Goal: Information Seeking & Learning: Learn about a topic

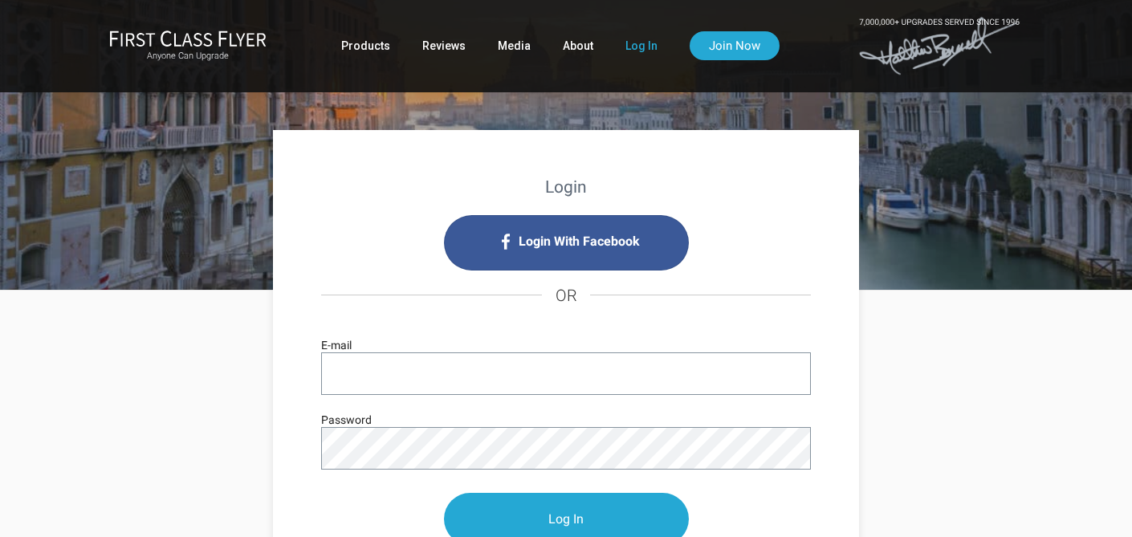
type input "[PERSON_NAME][EMAIL_ADDRESS][PERSON_NAME][DOMAIN_NAME]"
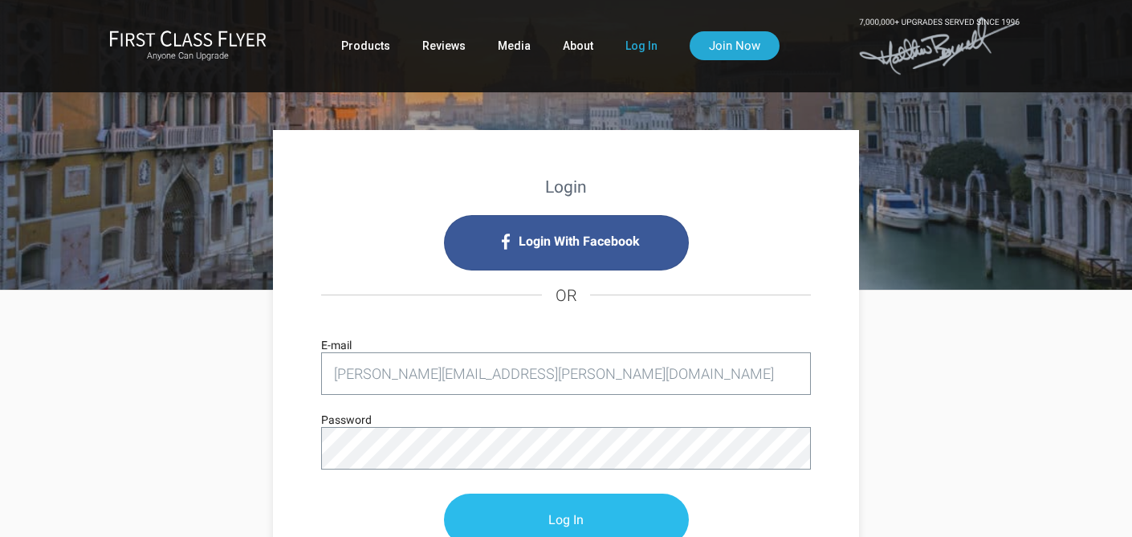
click at [557, 517] on input "Log In" at bounding box center [566, 520] width 245 height 52
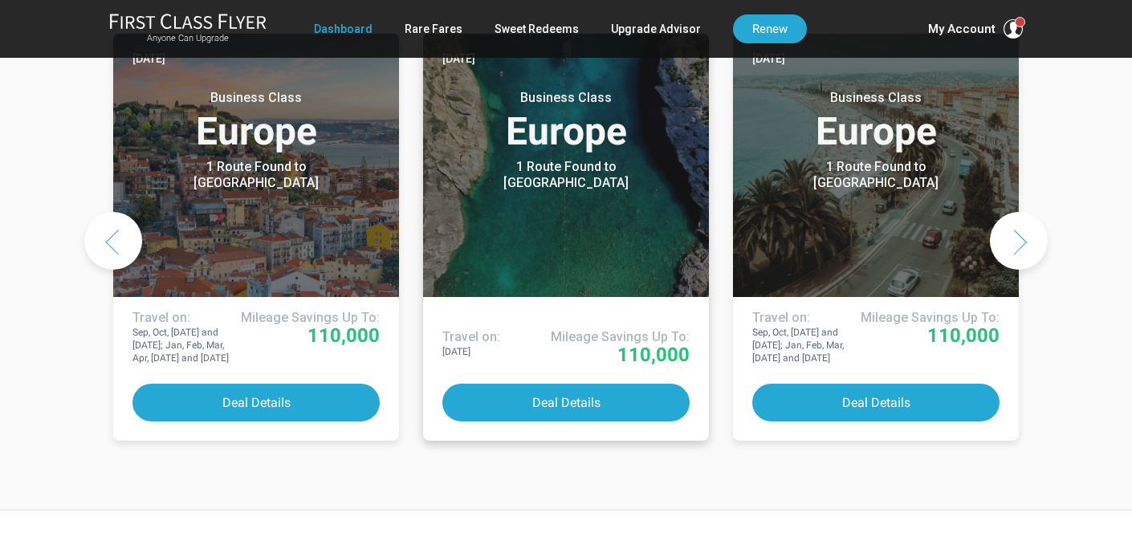
scroll to position [928, 0]
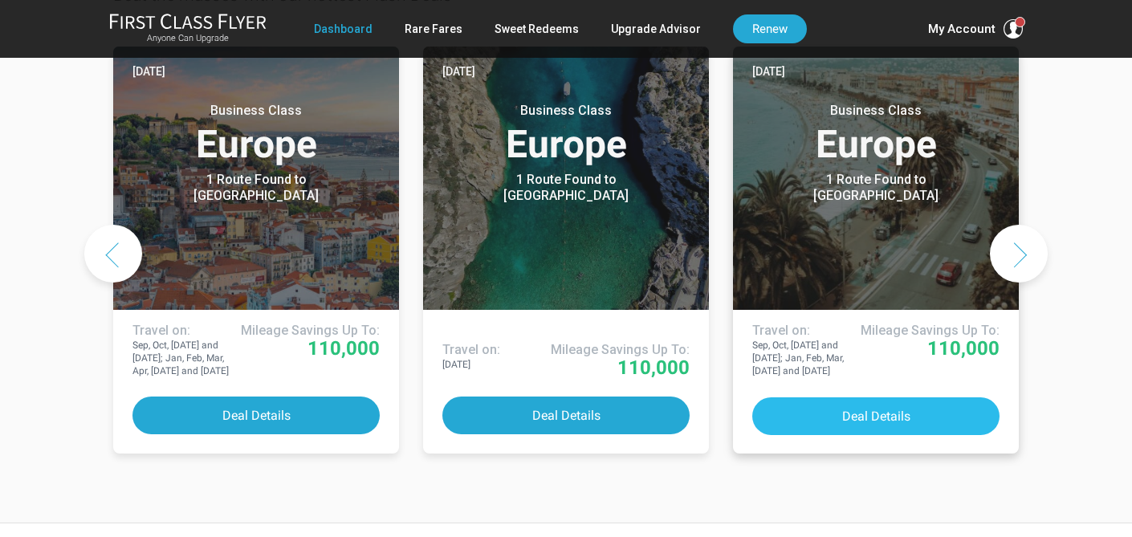
click at [880, 398] on button "Deal Details" at bounding box center [875, 417] width 247 height 38
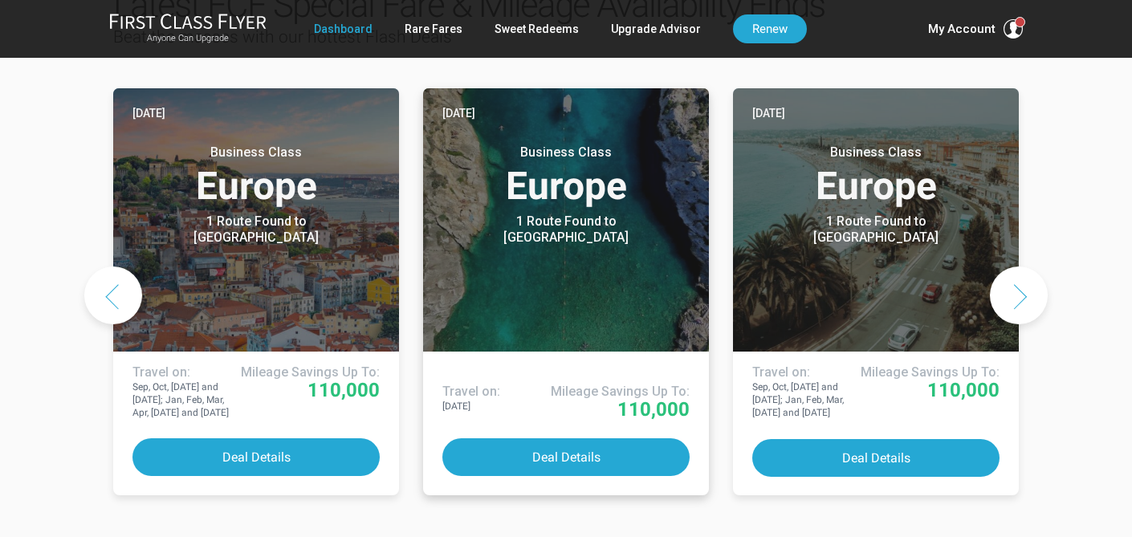
scroll to position [857, 0]
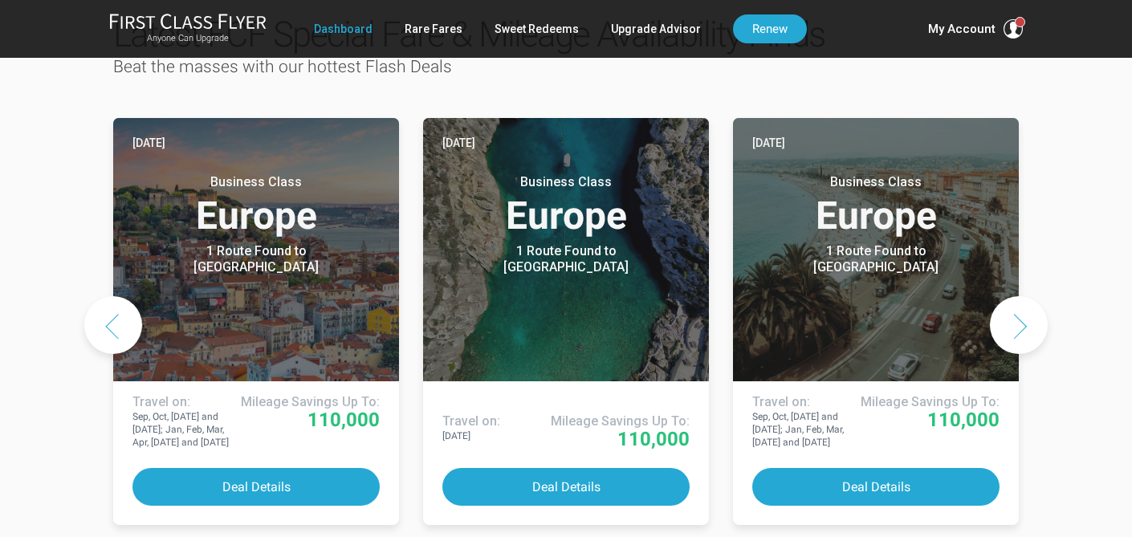
click at [1030, 296] on button "Next slide" at bounding box center [1019, 325] width 58 height 58
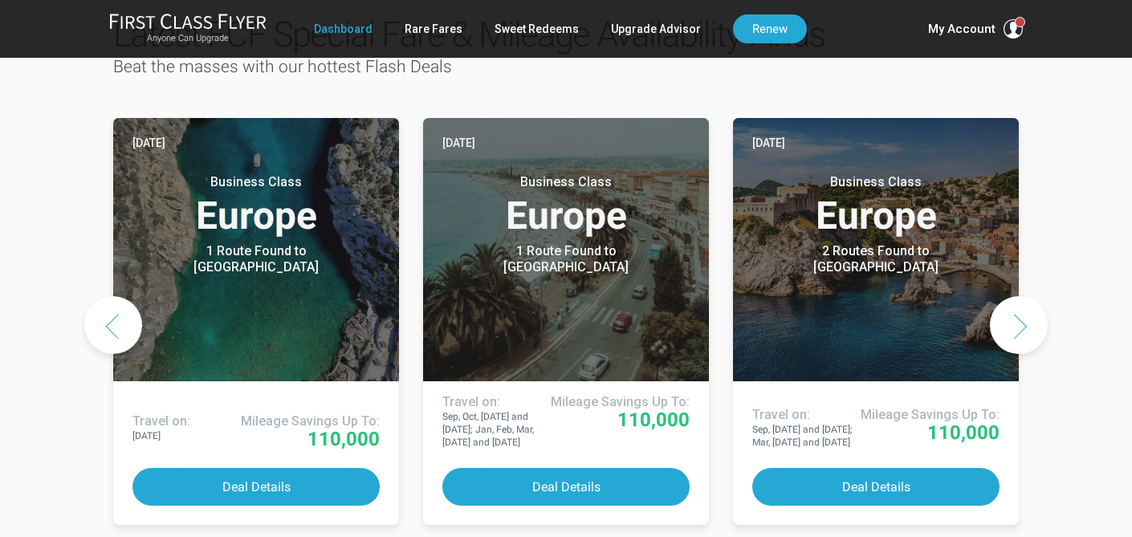
click at [1030, 296] on button "Next slide" at bounding box center [1019, 325] width 58 height 58
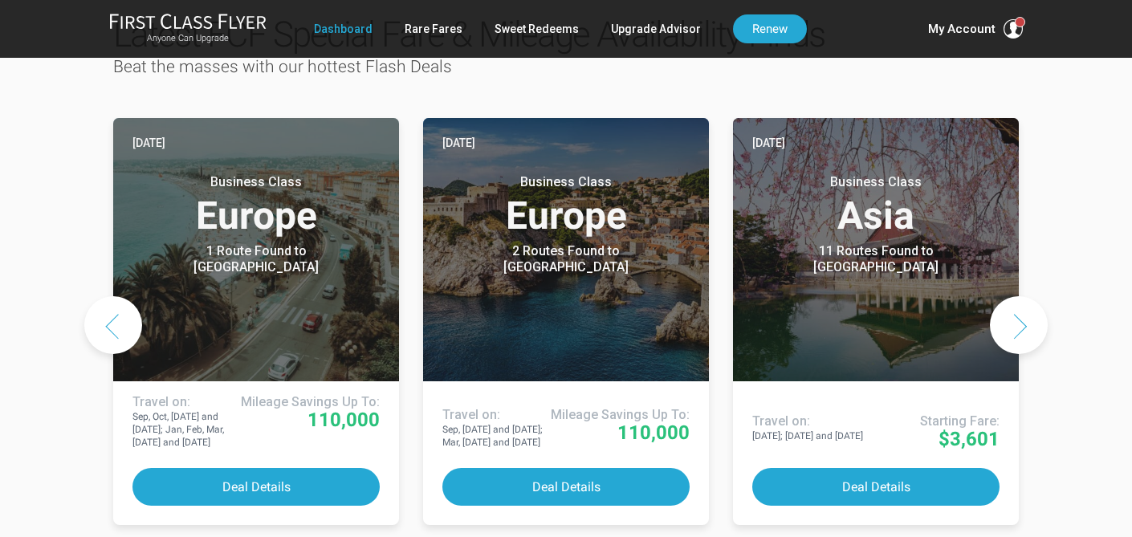
click at [1029, 296] on button "Next slide" at bounding box center [1019, 325] width 58 height 58
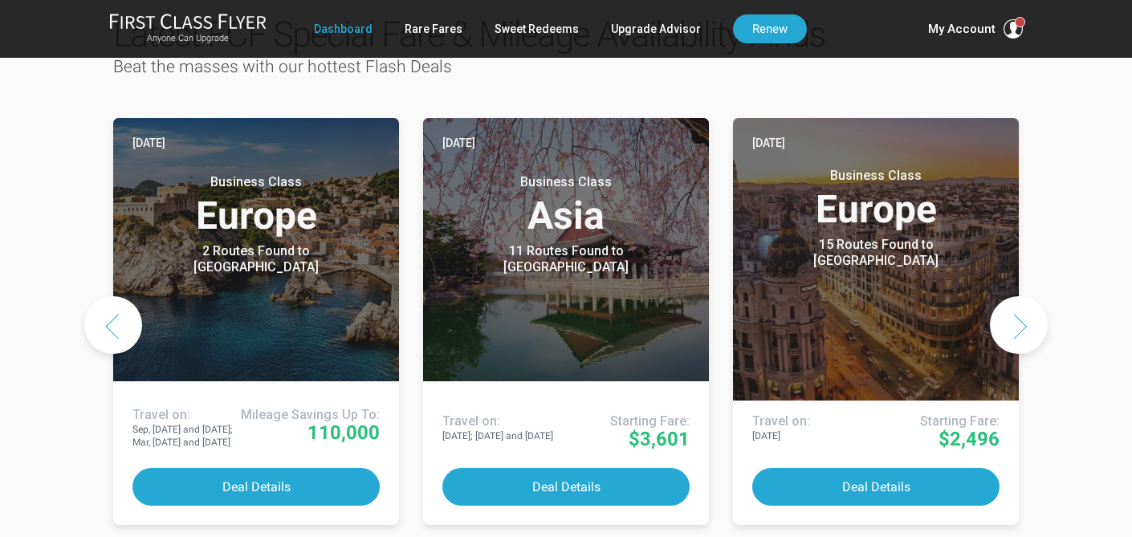
click at [1018, 296] on button "Next slide" at bounding box center [1019, 325] width 58 height 58
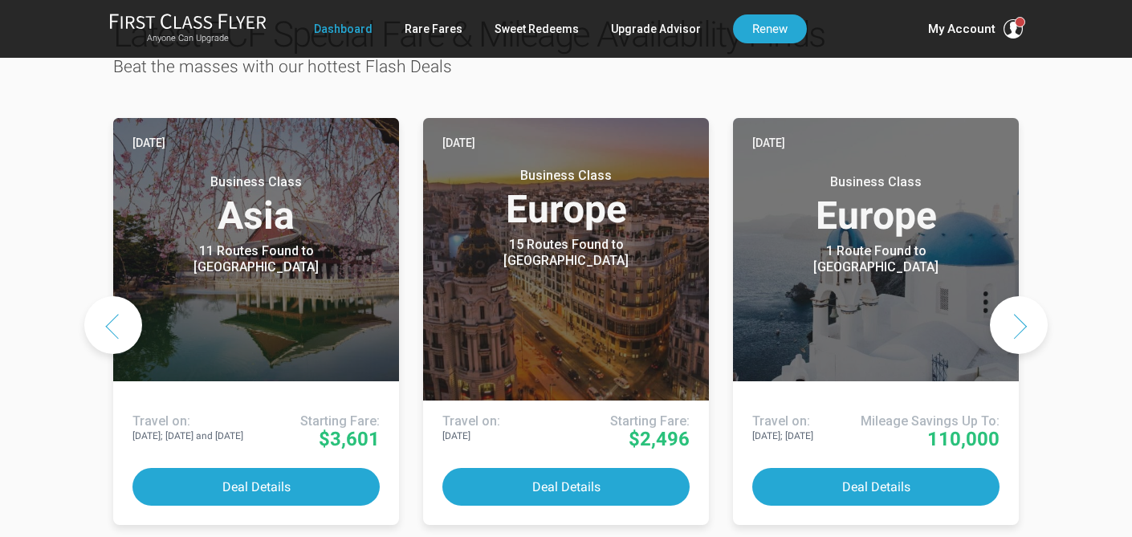
click at [1018, 296] on button "Next slide" at bounding box center [1019, 325] width 58 height 58
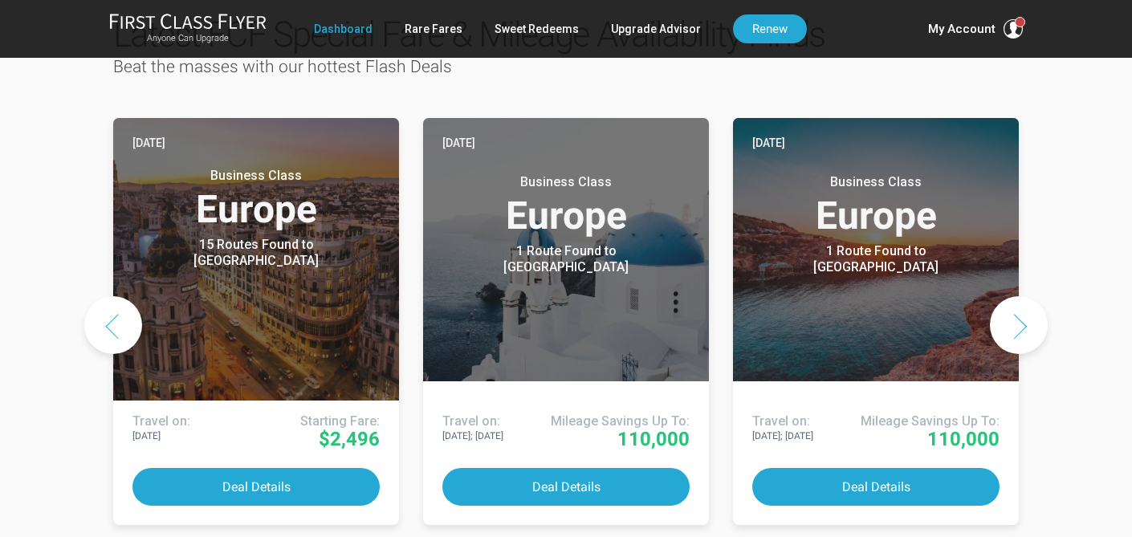
click at [1018, 296] on button "Next slide" at bounding box center [1019, 325] width 58 height 58
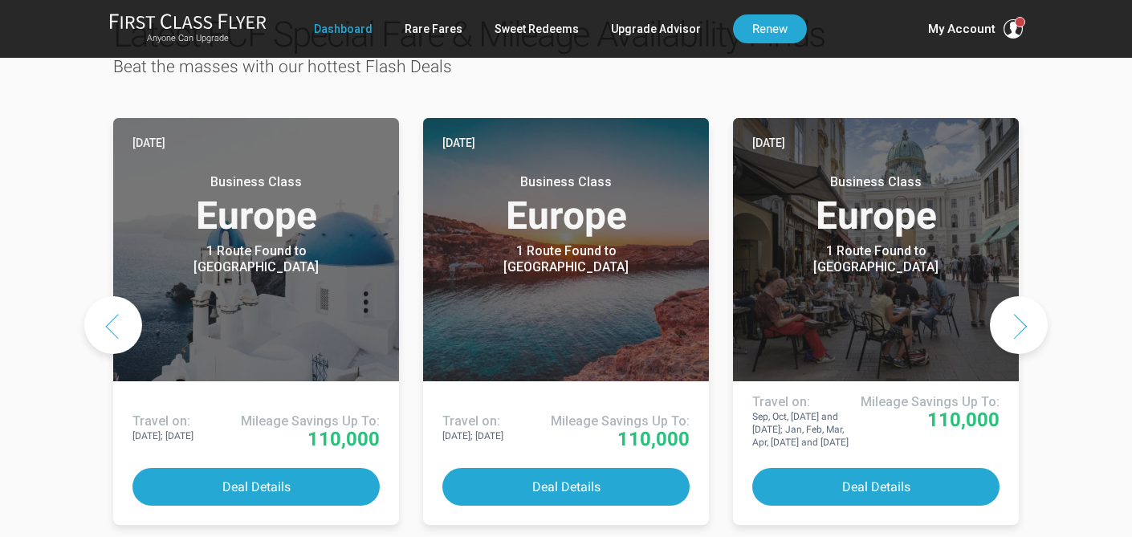
click at [1018, 296] on button "Next slide" at bounding box center [1019, 325] width 58 height 58
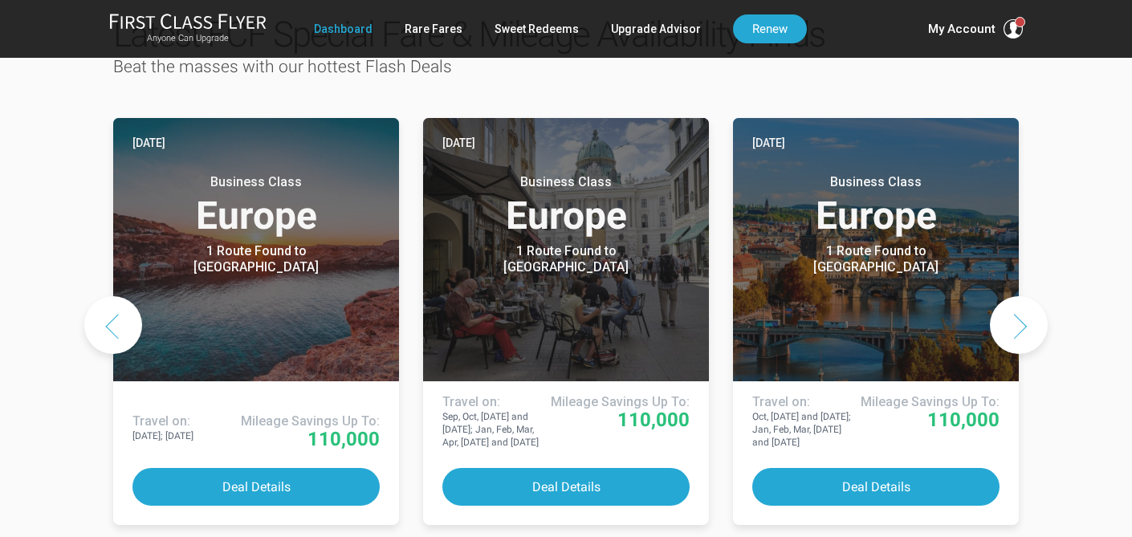
click at [1018, 296] on button "Next slide" at bounding box center [1019, 325] width 58 height 58
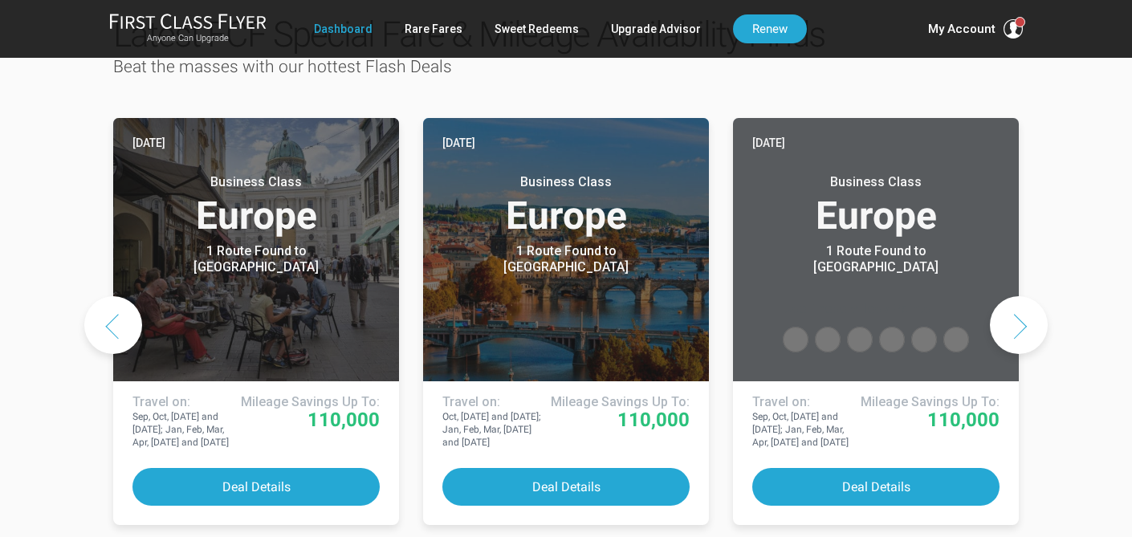
click at [1018, 296] on button "Next slide" at bounding box center [1019, 325] width 58 height 58
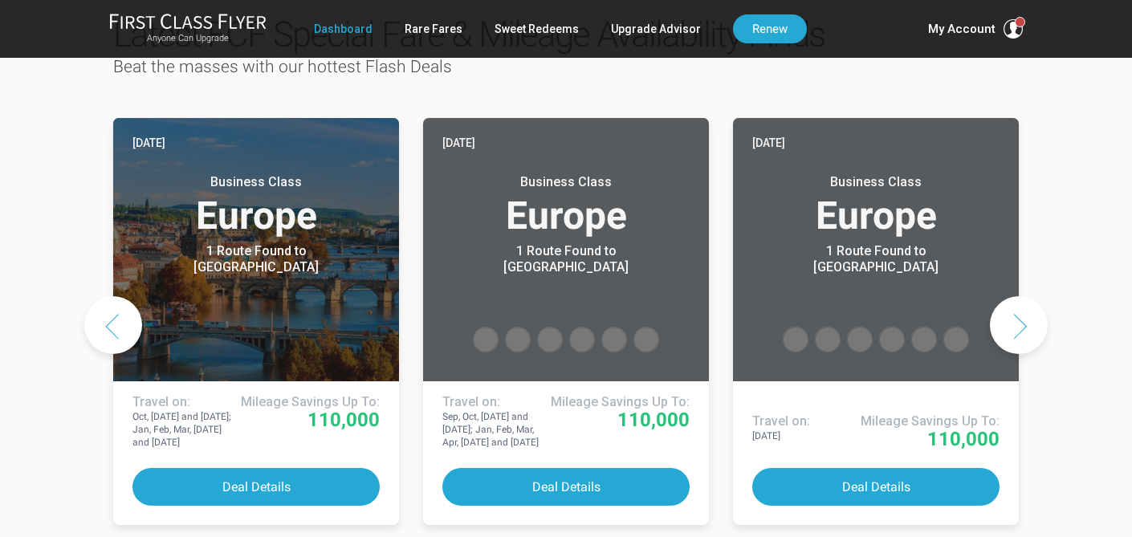
click at [1018, 296] on button "Next slide" at bounding box center [1019, 325] width 58 height 58
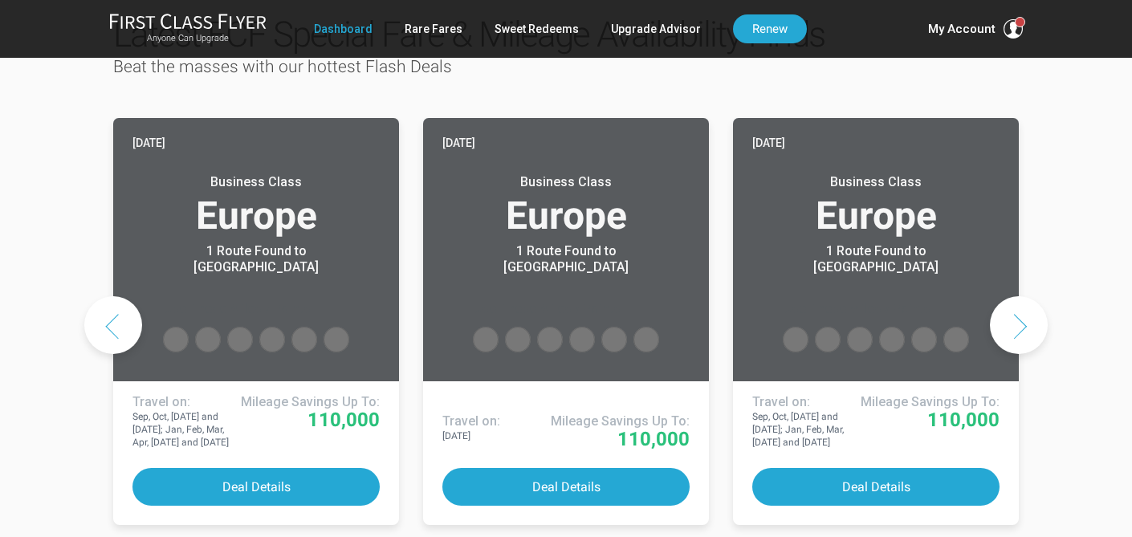
click at [1018, 296] on button "Next slide" at bounding box center [1019, 325] width 58 height 58
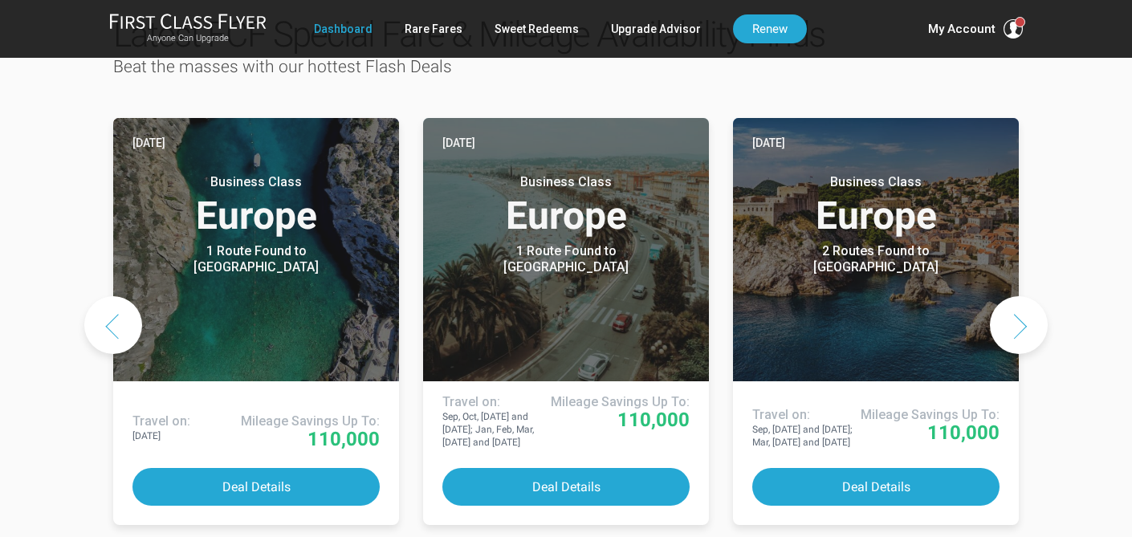
click at [1018, 296] on button "Next slide" at bounding box center [1019, 325] width 58 height 58
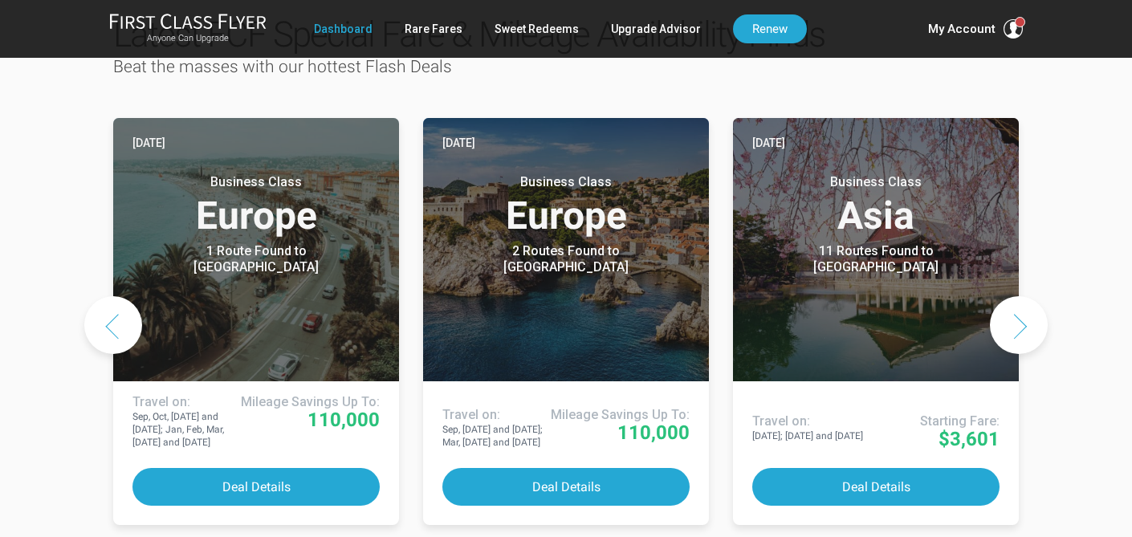
click at [1018, 296] on button "Next slide" at bounding box center [1019, 325] width 58 height 58
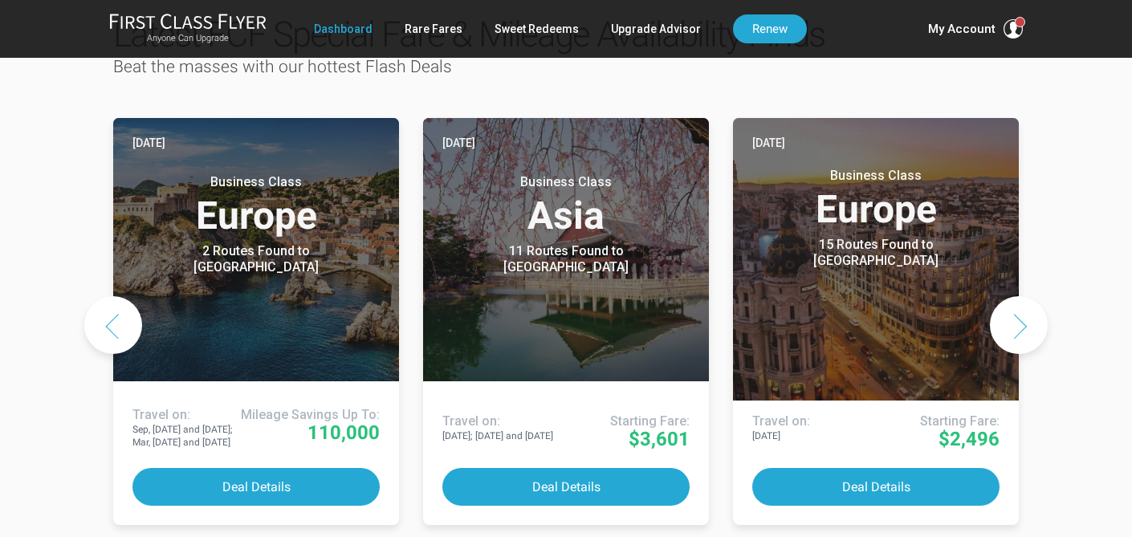
click at [1018, 296] on button "Next slide" at bounding box center [1019, 325] width 58 height 58
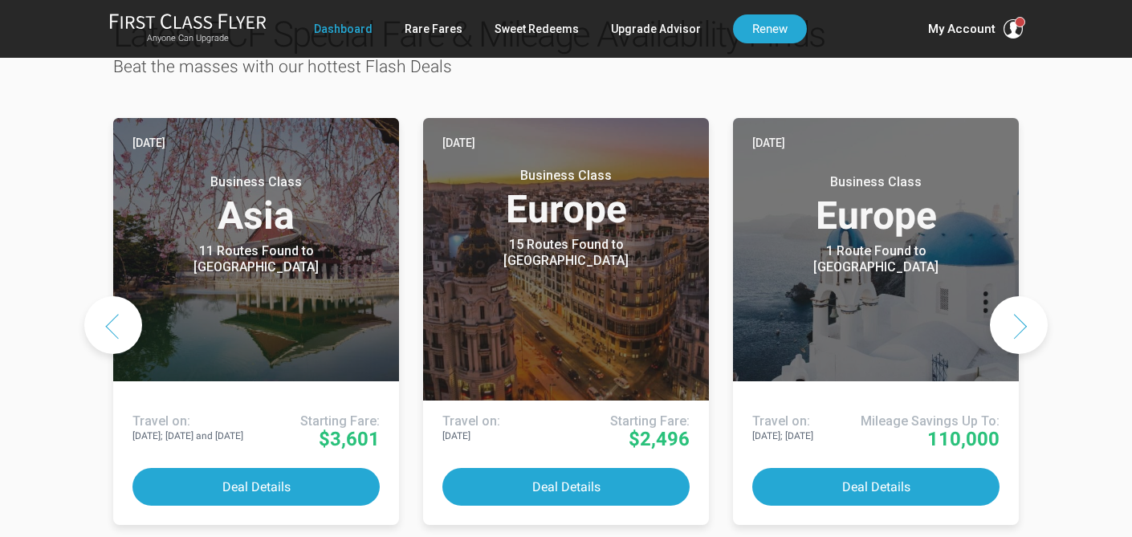
click at [1018, 296] on button "Next slide" at bounding box center [1019, 325] width 58 height 58
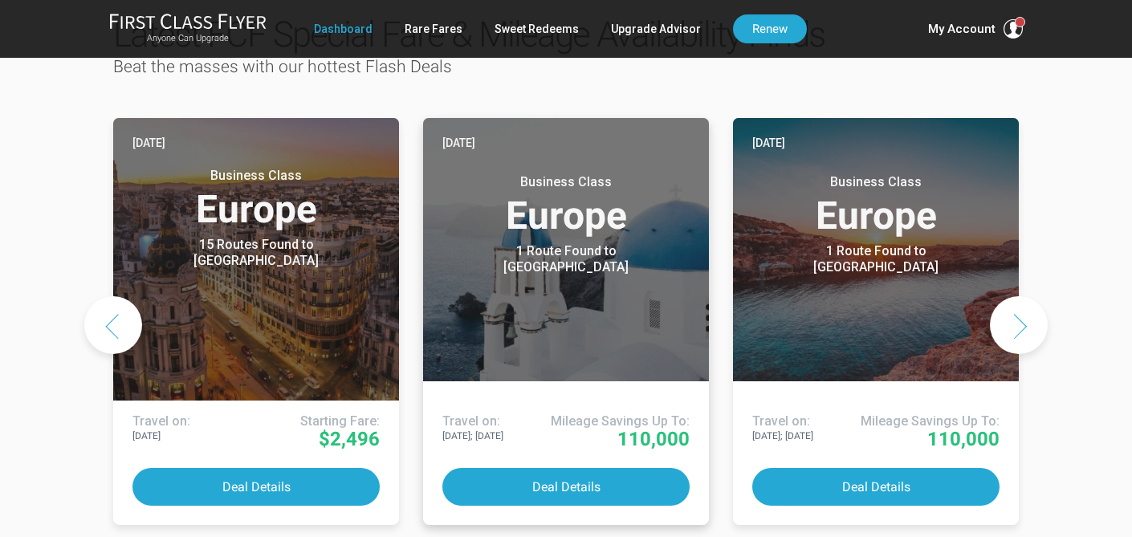
click at [606, 200] on div "Business Class Europe 1 Route Found to Santorini" at bounding box center [565, 216] width 247 height 117
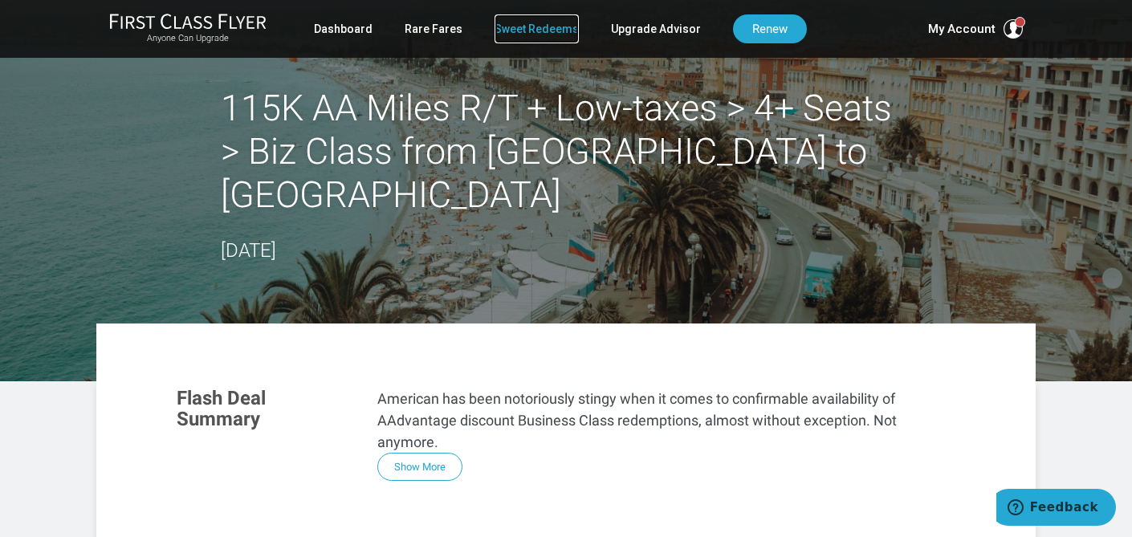
click at [551, 35] on link "Sweet Redeems" at bounding box center [537, 28] width 84 height 29
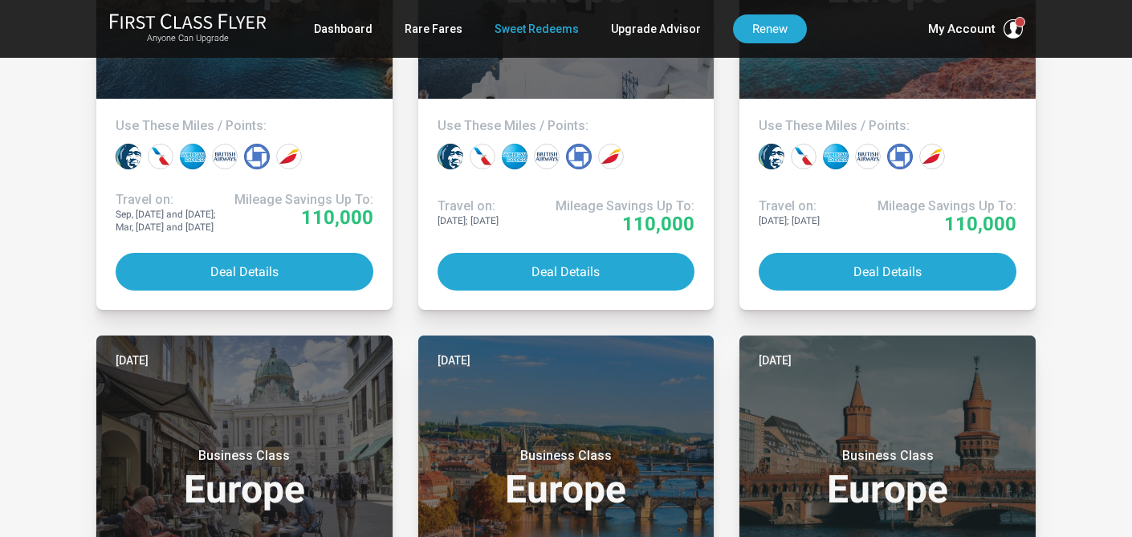
scroll to position [1098, 0]
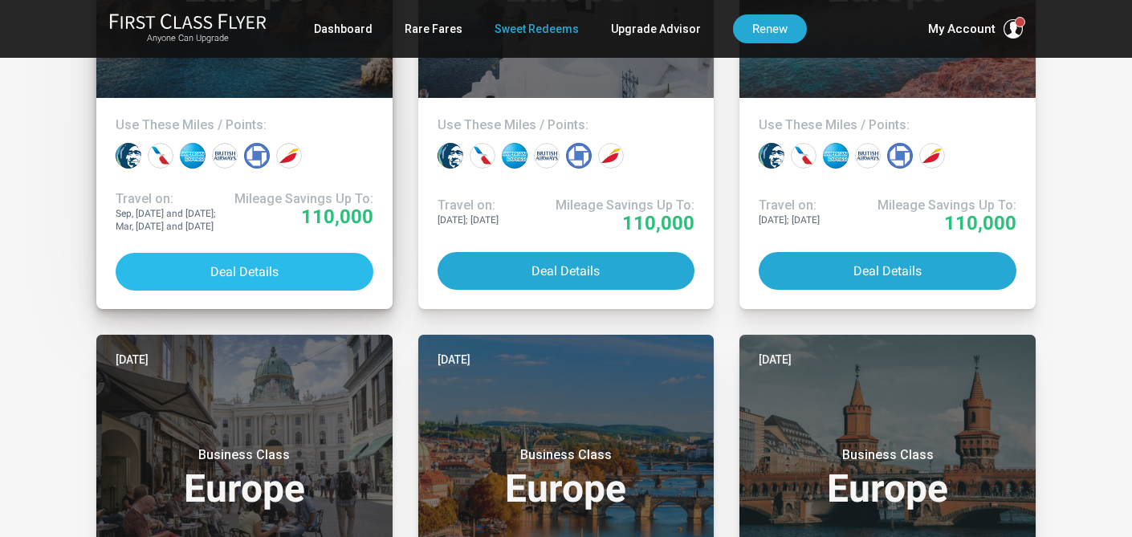
click at [243, 285] on button "Deal Details" at bounding box center [245, 272] width 258 height 38
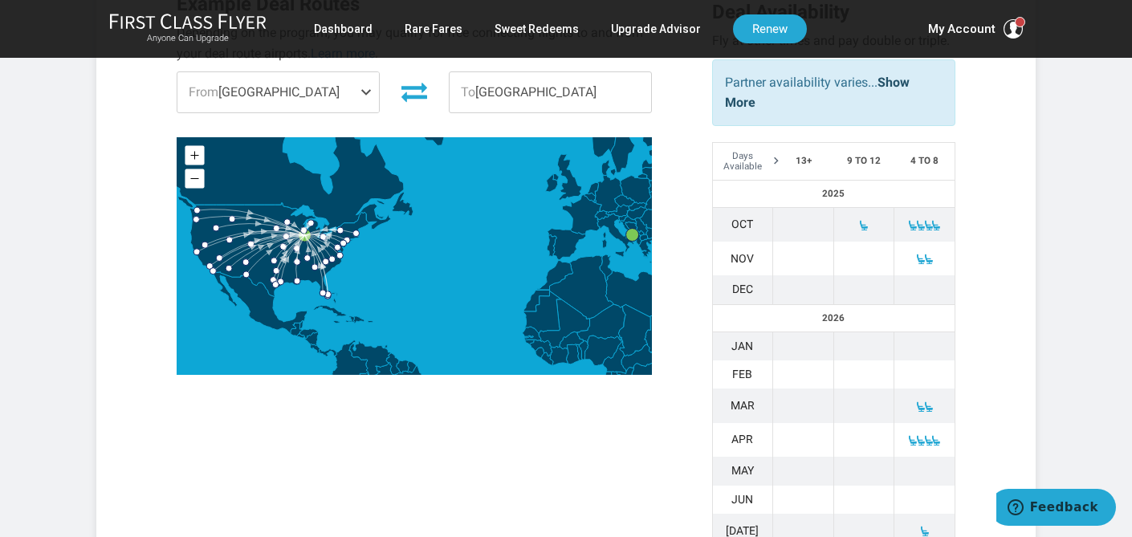
scroll to position [645, 0]
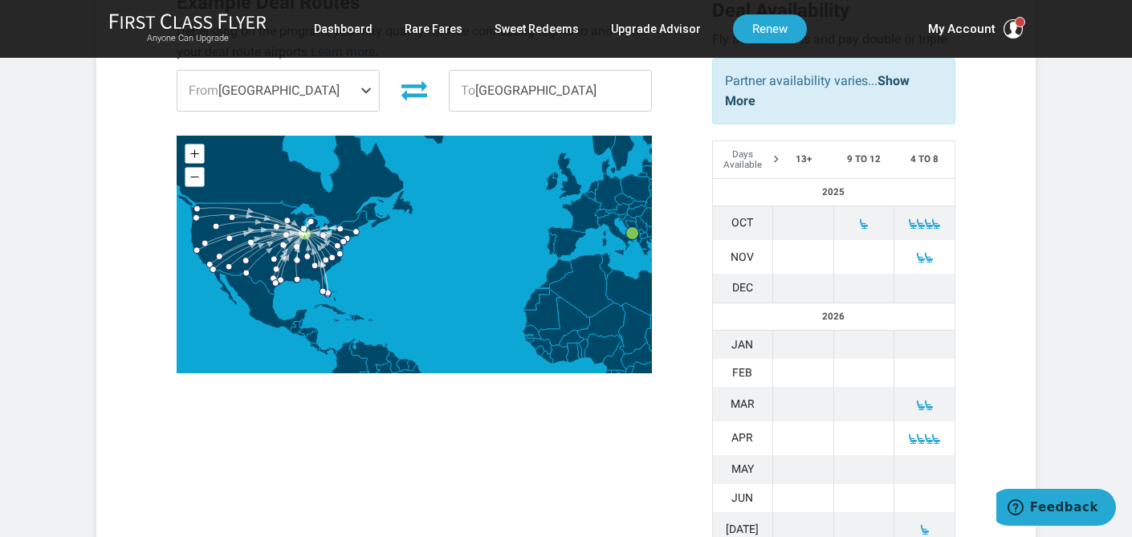
click at [924, 434] on span at bounding box center [929, 439] width 11 height 11
click at [759, 422] on td "Apr" at bounding box center [742, 439] width 61 height 34
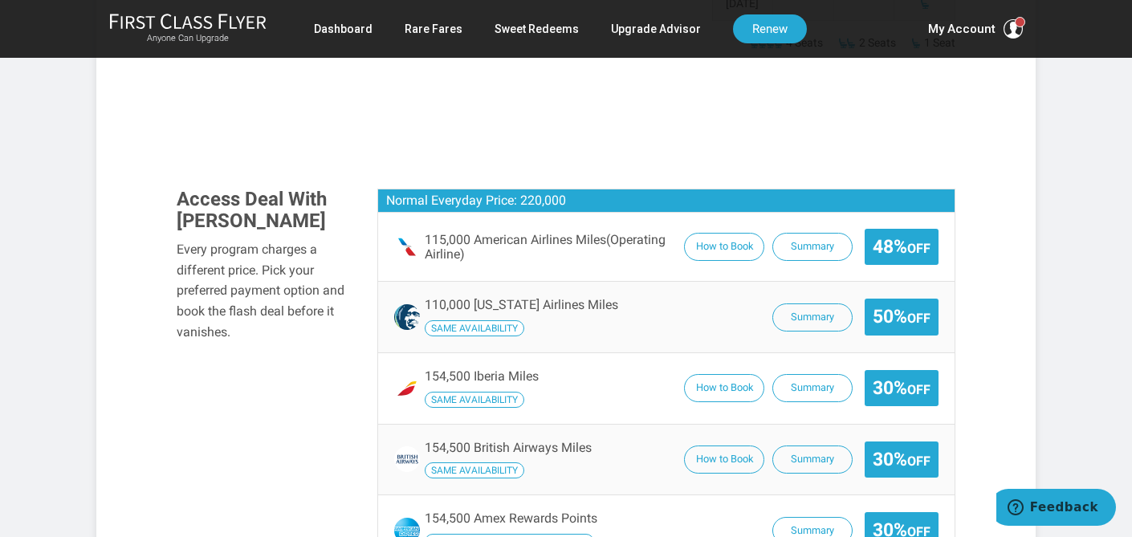
scroll to position [1176, 0]
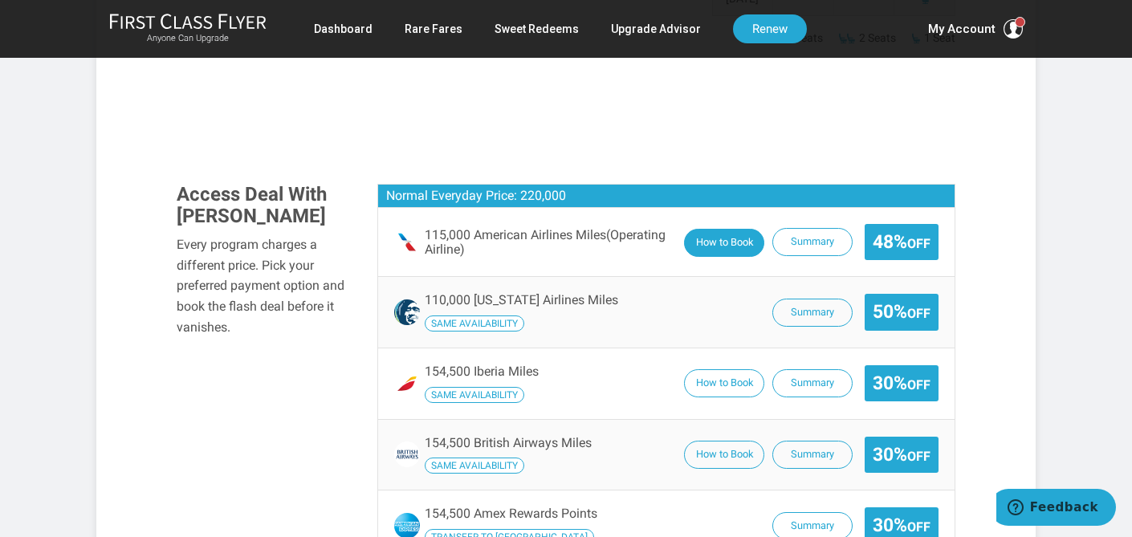
click at [718, 229] on button "How to Book" at bounding box center [724, 243] width 80 height 28
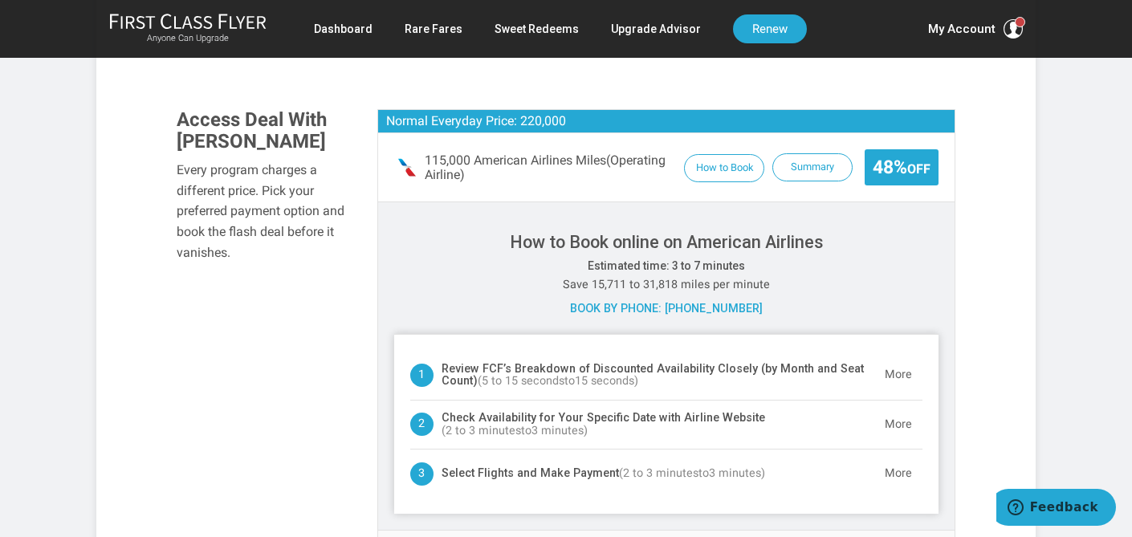
scroll to position [1223, 0]
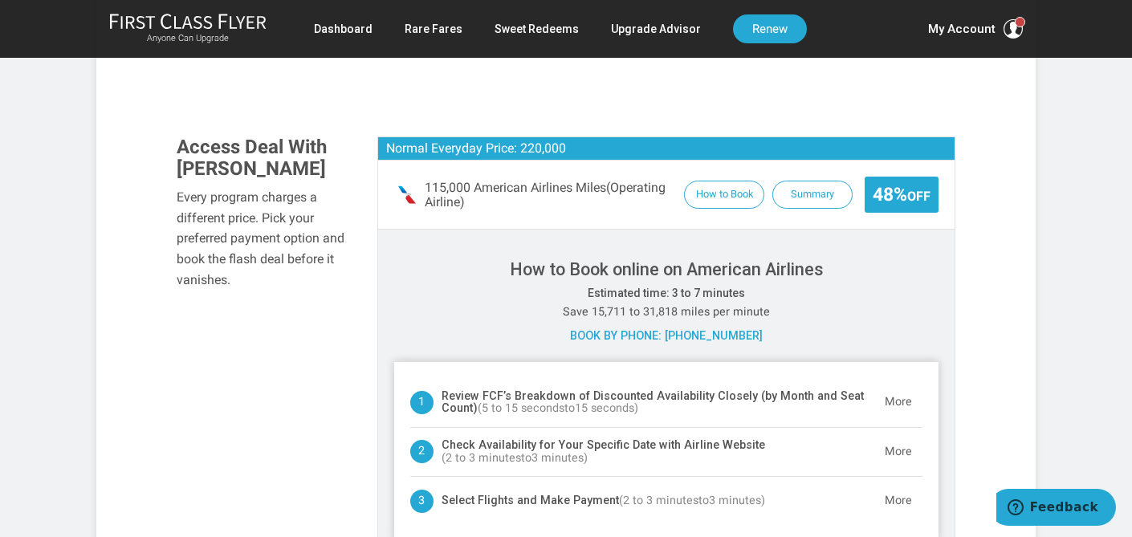
click at [887, 185] on span "48% Off" at bounding box center [902, 195] width 58 height 20
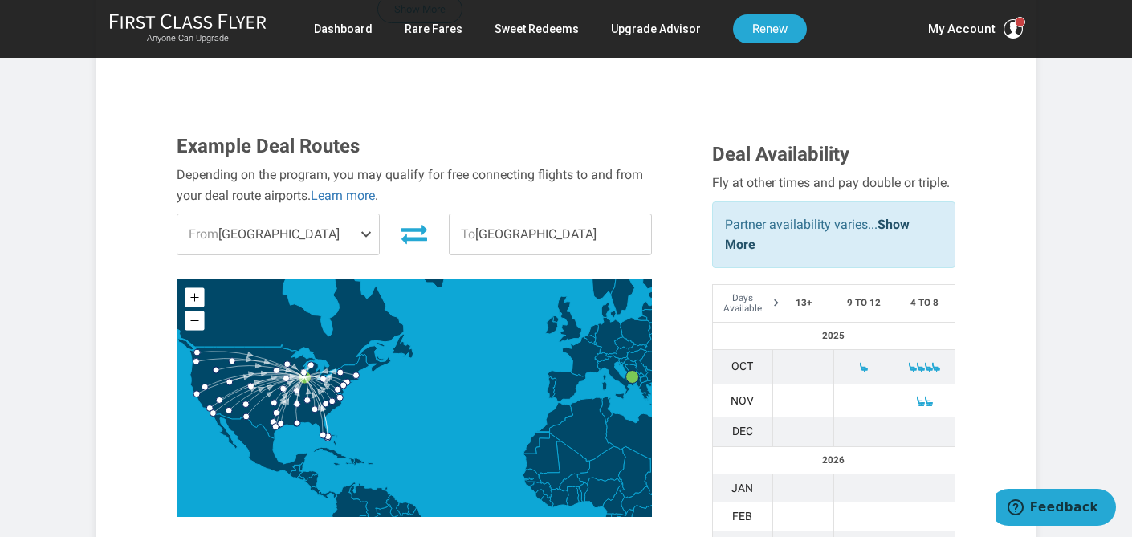
scroll to position [368, 0]
